Goal: Transaction & Acquisition: Purchase product/service

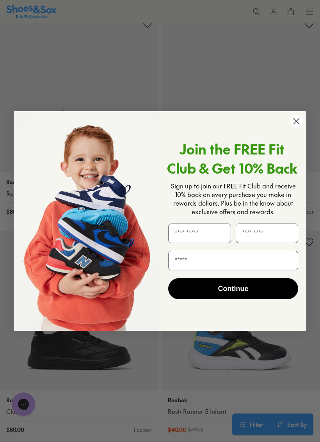
scroll to position [1505, 0]
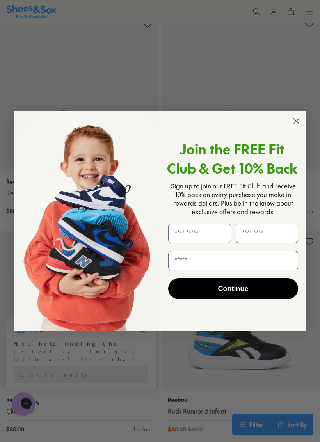
click at [301, 123] on circle "Close dialog" at bounding box center [296, 121] width 13 height 13
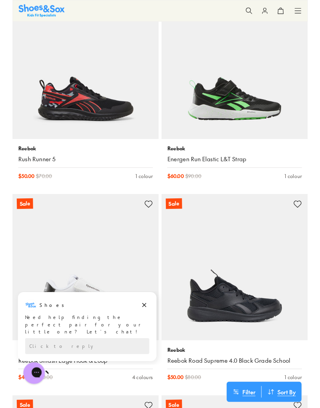
scroll to position [2399, 0]
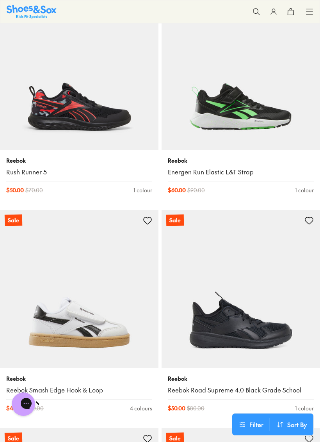
click at [146, 327] on img at bounding box center [79, 289] width 159 height 159
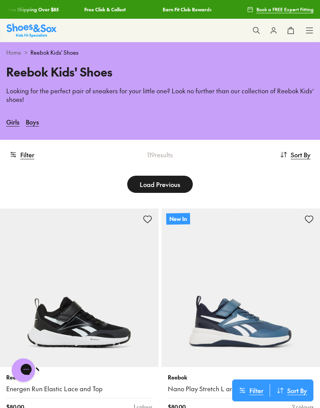
click at [14, 120] on link "Girls" at bounding box center [12, 121] width 13 height 17
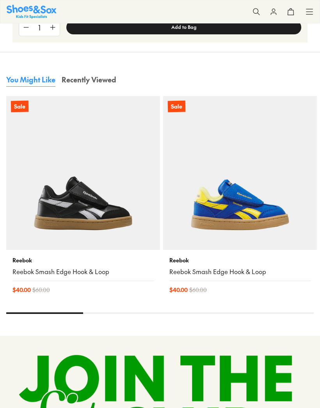
select select "*"
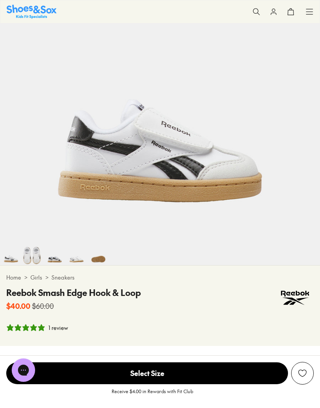
scroll to position [118, 0]
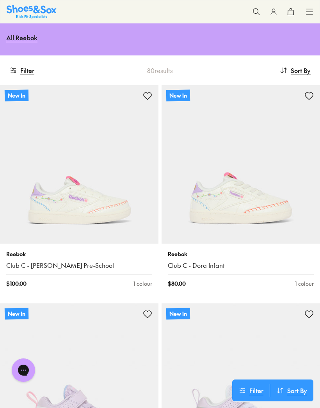
scroll to position [68, 0]
click at [54, 264] on link "Club C - Dora Pre-School" at bounding box center [79, 265] width 146 height 9
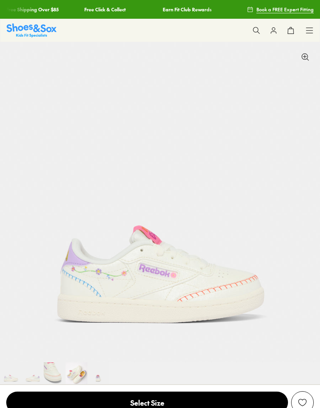
select select "*"
click at [84, 11] on link "Free Click & Collect" at bounding box center [104, 9] width 41 height 19
click at [147, 297] on img at bounding box center [160, 202] width 320 height 320
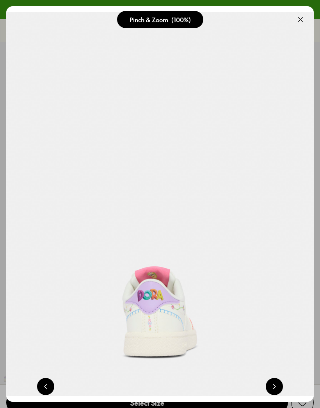
scroll to position [0, 308]
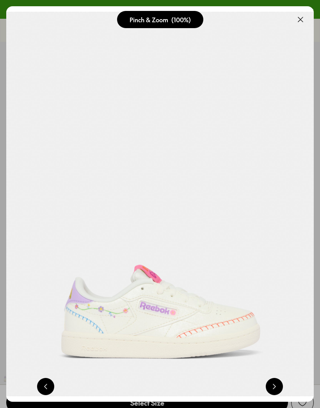
click at [300, 371] on img at bounding box center [160, 204] width 308 height 396
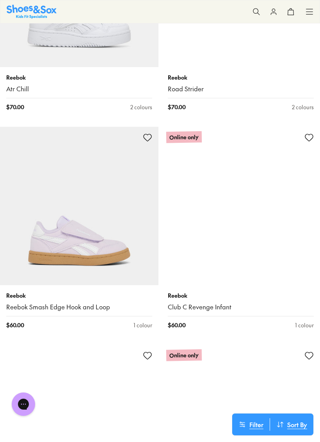
scroll to position [5814, 0]
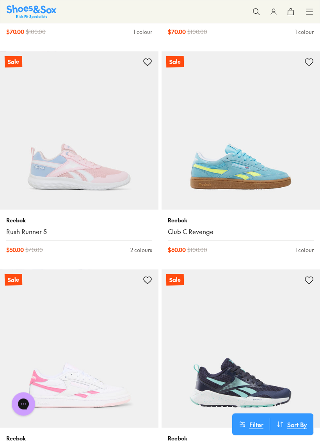
scroll to position [7853, 0]
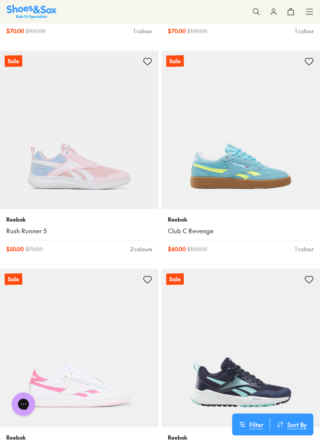
click at [55, 216] on p "Reebok" at bounding box center [79, 220] width 146 height 8
click at [22, 216] on div "Reebok Rush Runner 5" at bounding box center [79, 226] width 146 height 20
click at [27, 232] on div "Reebok Rush Runner 5 $ 50.00 $ 70.00 2 colours" at bounding box center [79, 234] width 159 height 50
click at [116, 186] on img at bounding box center [79, 130] width 159 height 159
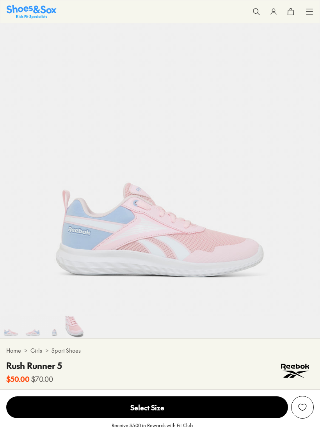
select select "*"
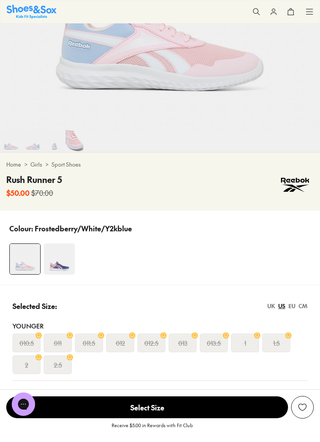
scroll to position [232, 0]
click at [62, 260] on img at bounding box center [59, 258] width 31 height 31
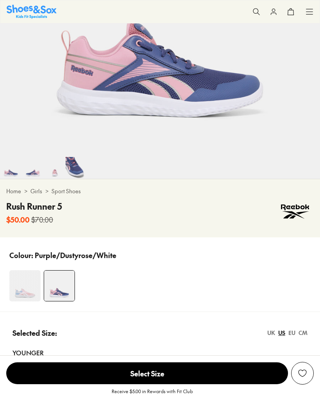
select select "*"
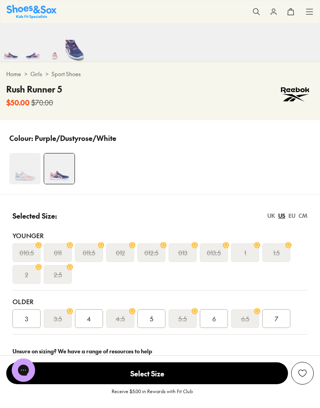
click at [20, 168] on img at bounding box center [24, 168] width 31 height 31
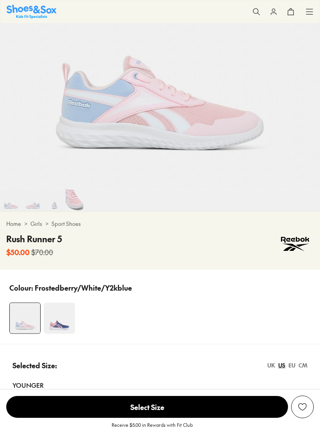
select select "*"
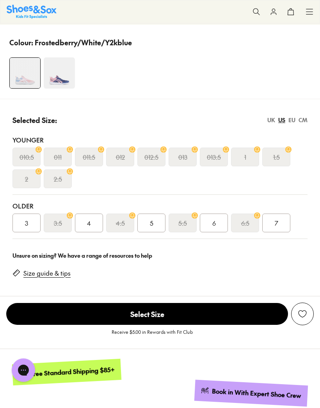
scroll to position [417, 0]
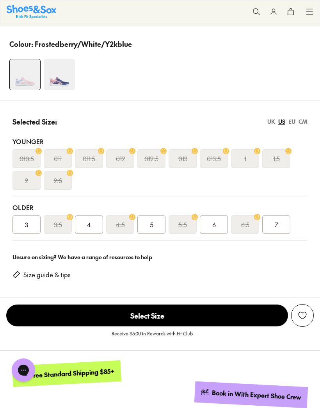
click at [20, 227] on div "3" at bounding box center [26, 224] width 28 height 19
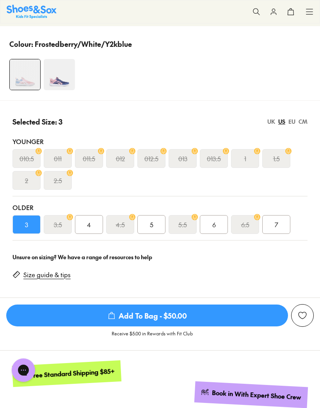
click at [150, 314] on span "Add To Bag - $50.00" at bounding box center [147, 316] width 282 height 22
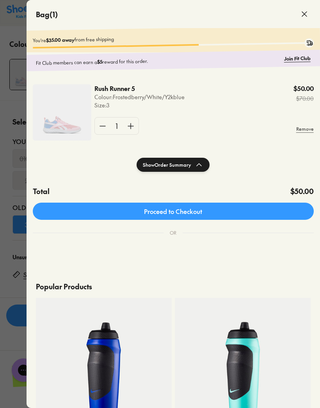
click at [186, 211] on link "Proceed to Checkout" at bounding box center [173, 211] width 281 height 17
